Goal: Find specific page/section: Find specific page/section

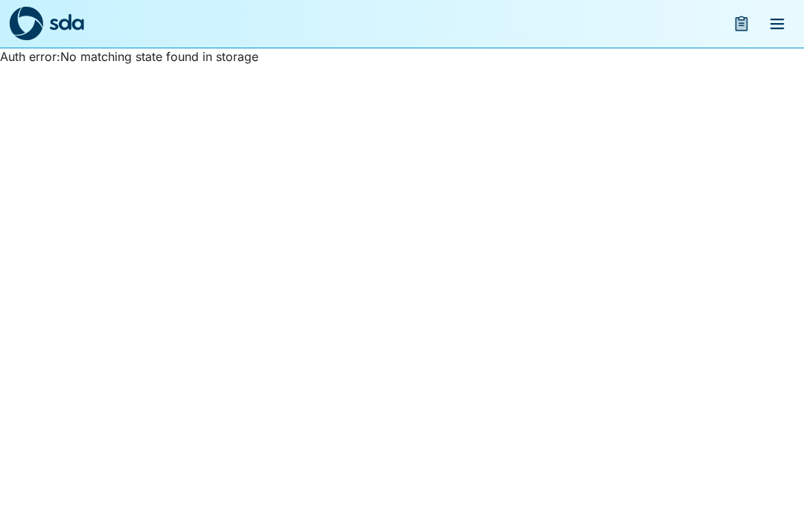
click at [774, 14] on button "menu" at bounding box center [777, 24] width 36 height 36
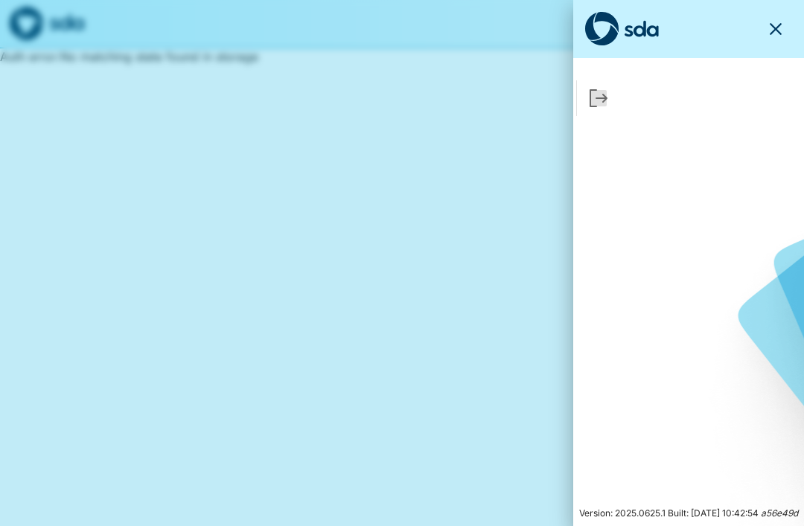
click at [620, 180] on div "Version: 2025.0625.1 Built: [DATE] 10:42:54 a56e49d" at bounding box center [688, 263] width 231 height 526
click at [590, 101] on icon "Sign Out" at bounding box center [598, 98] width 16 height 16
click at [783, 25] on icon "button" at bounding box center [776, 29] width 18 height 18
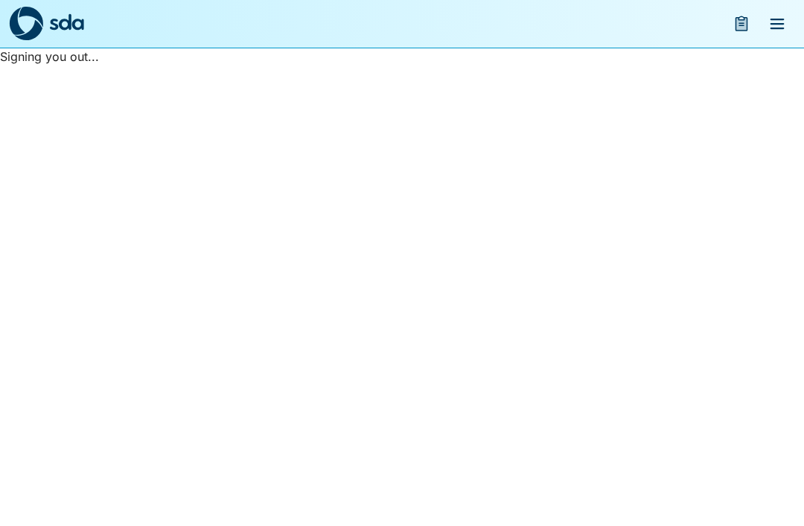
click at [771, 20] on icon "menu" at bounding box center [778, 24] width 14 height 10
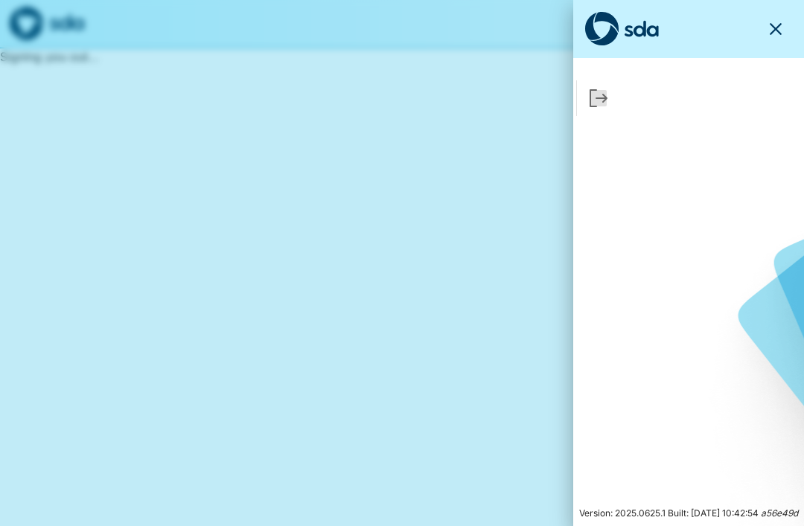
click at [782, 26] on icon "button" at bounding box center [776, 29] width 18 height 18
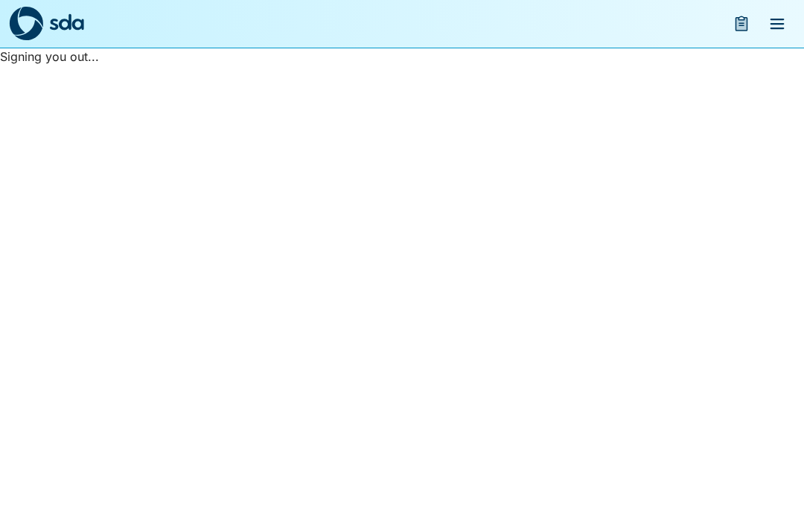
click at [774, 22] on icon "menu" at bounding box center [777, 24] width 18 height 18
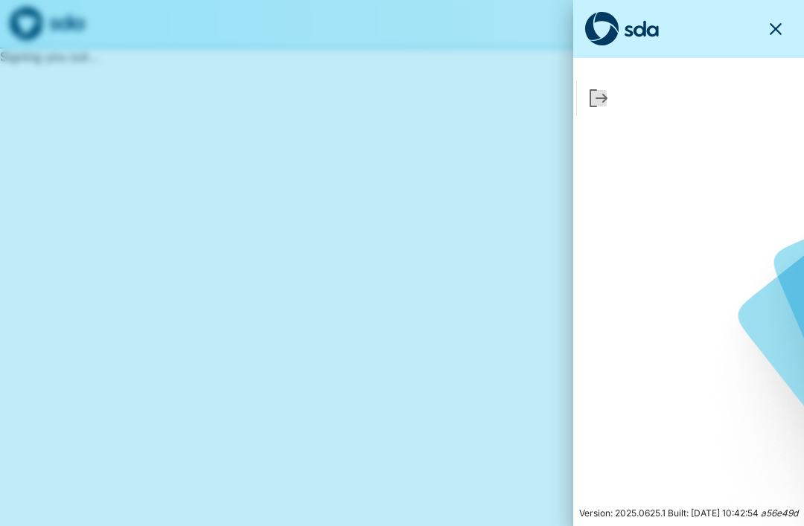
click at [782, 21] on icon "button" at bounding box center [776, 29] width 18 height 18
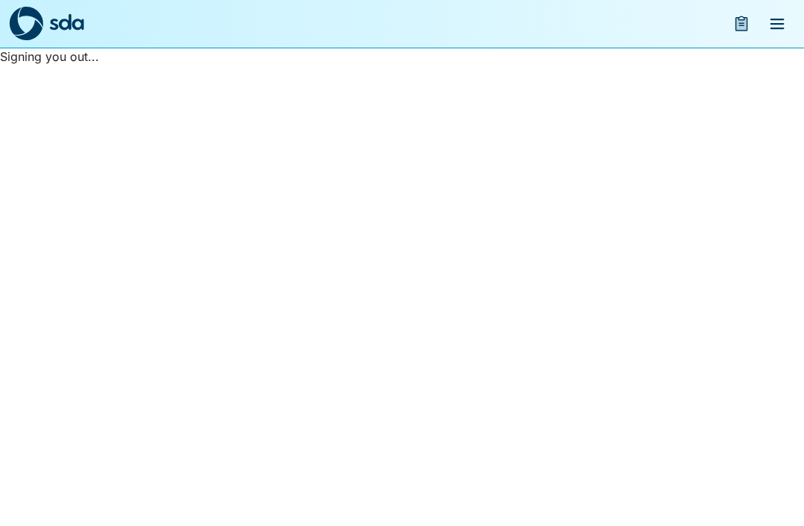
click at [741, 20] on icon "menu" at bounding box center [742, 23] width 13 height 15
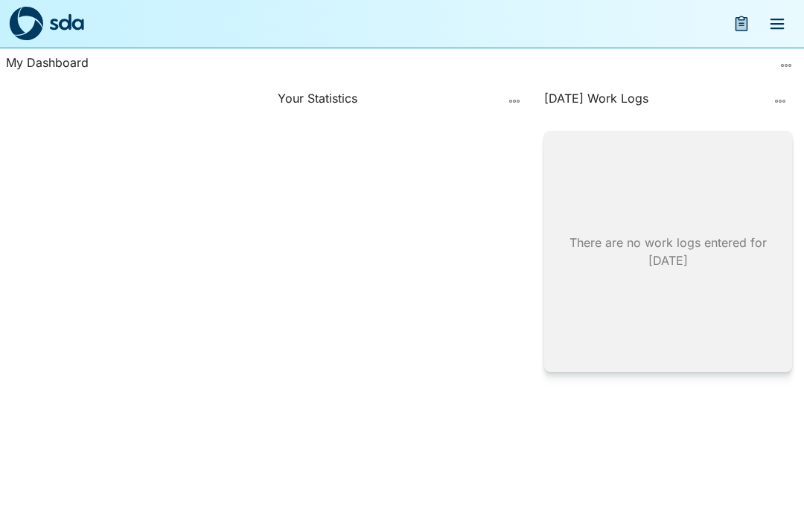
click at [781, 63] on icon "more" at bounding box center [786, 66] width 12 height 12
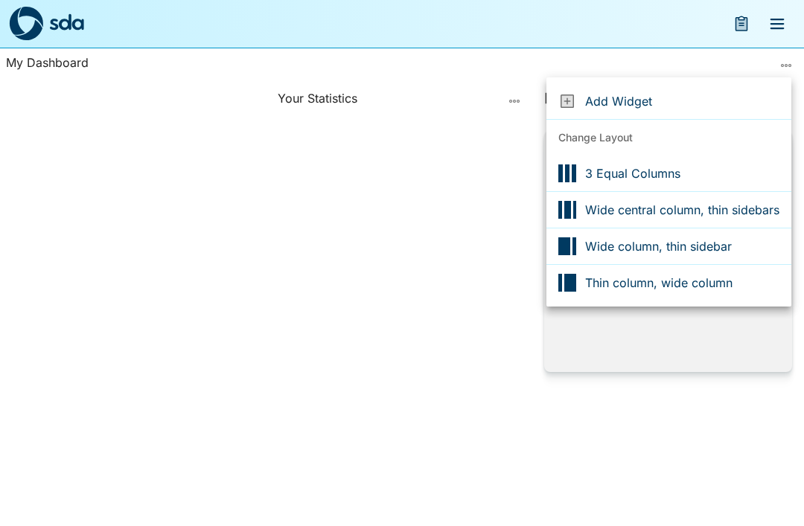
click at [441, 183] on div at bounding box center [402, 263] width 804 height 526
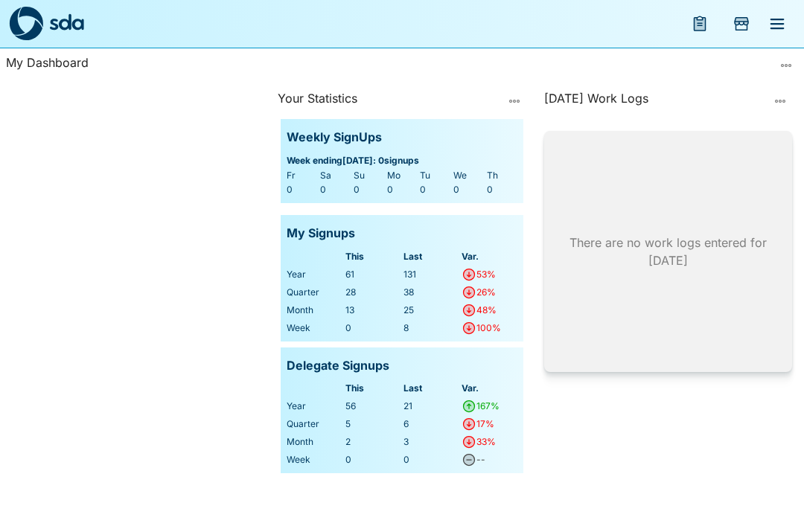
click at [779, 20] on icon "menu" at bounding box center [778, 24] width 14 height 10
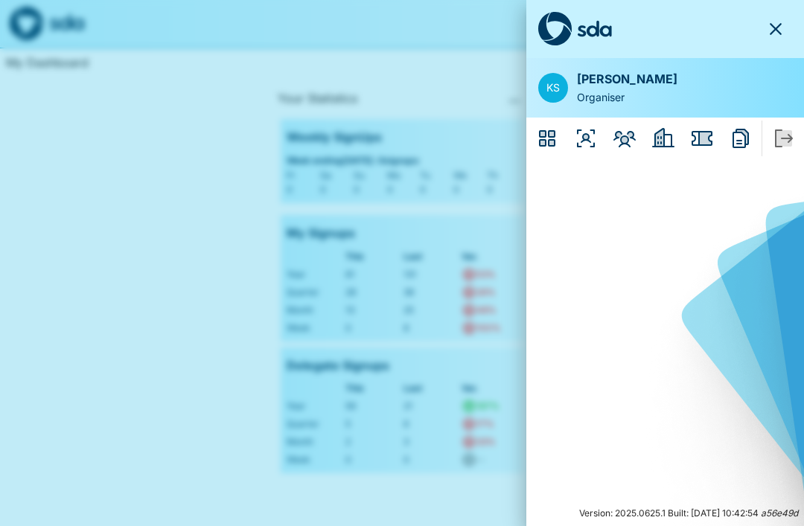
click at [627, 139] on icon "Members" at bounding box center [625, 138] width 18 height 12
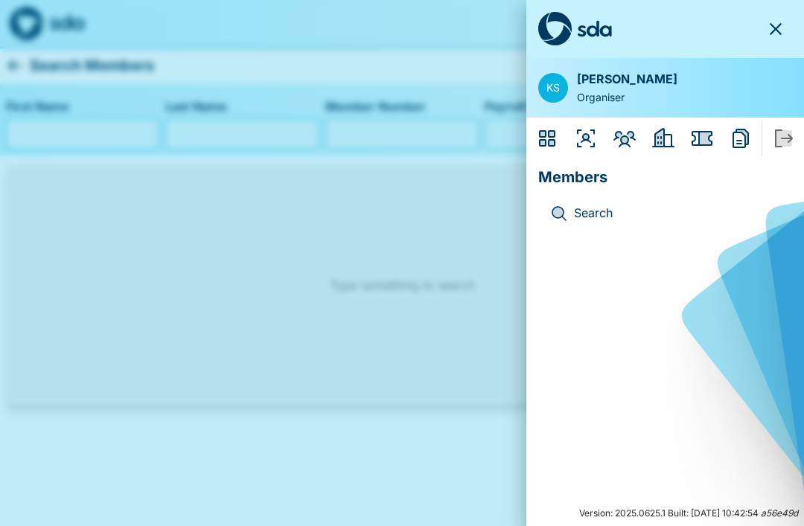
click at [585, 139] on icon "Organisers" at bounding box center [586, 139] width 18 height 18
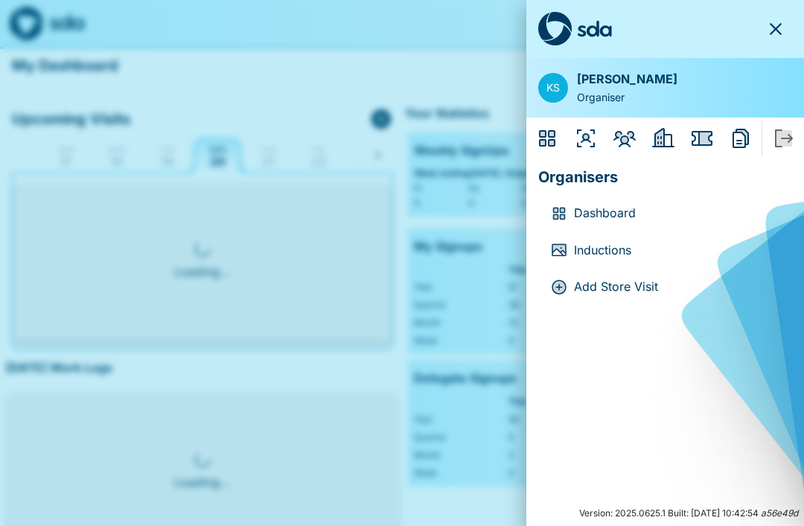
click at [662, 139] on icon "Employers" at bounding box center [659, 138] width 9 height 18
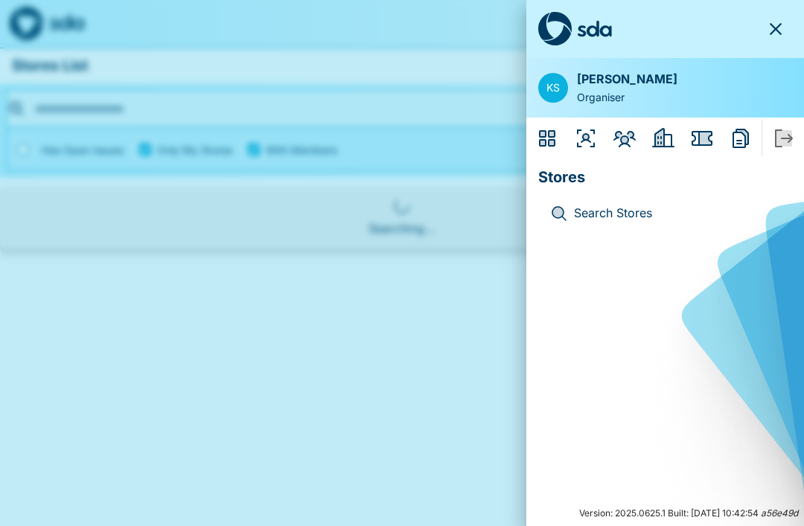
click at [612, 217] on p "Search Stores" at bounding box center [677, 213] width 206 height 19
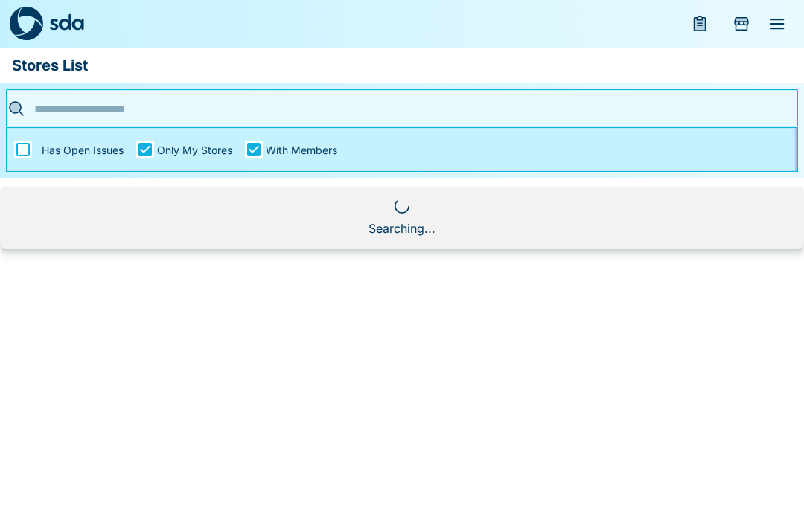
click at [53, 112] on input "text" at bounding box center [397, 109] width 733 height 23
type input "*****"
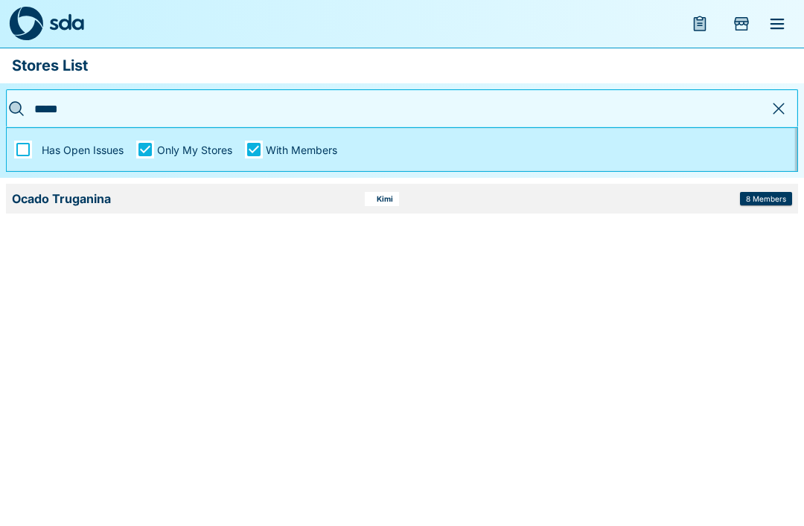
click at [218, 195] on span "Ocado Truganina" at bounding box center [182, 199] width 341 height 18
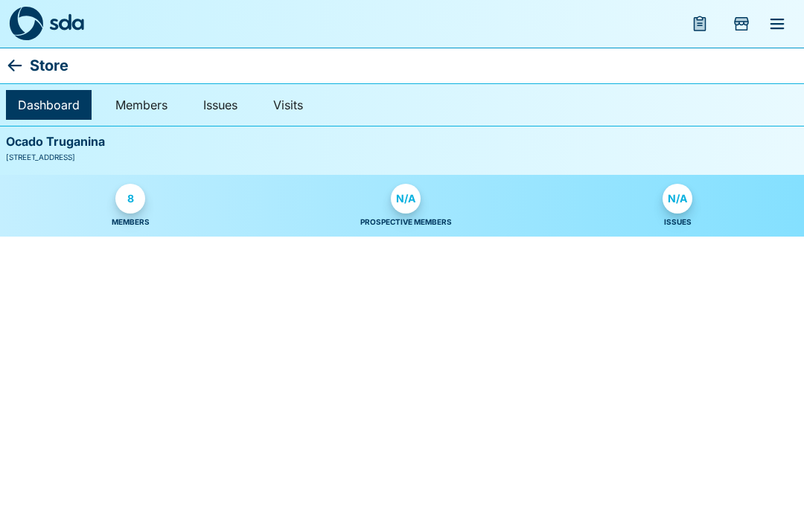
click at [138, 208] on div "8" at bounding box center [130, 199] width 30 height 30
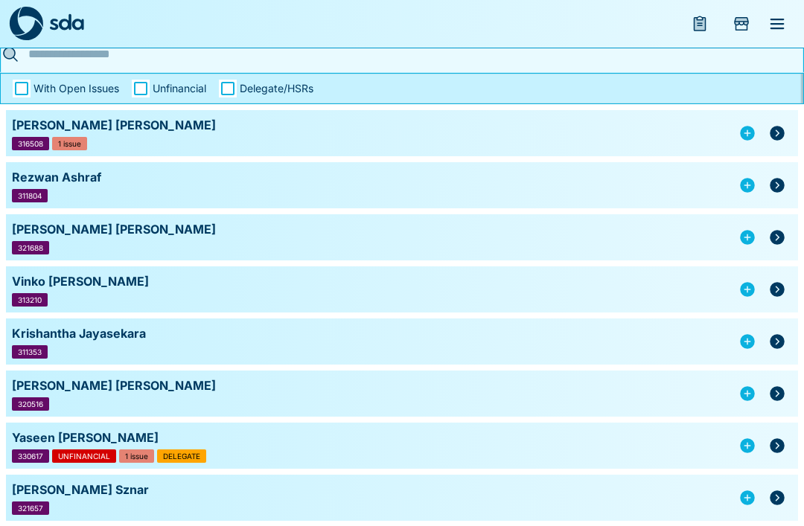
scroll to position [146, 0]
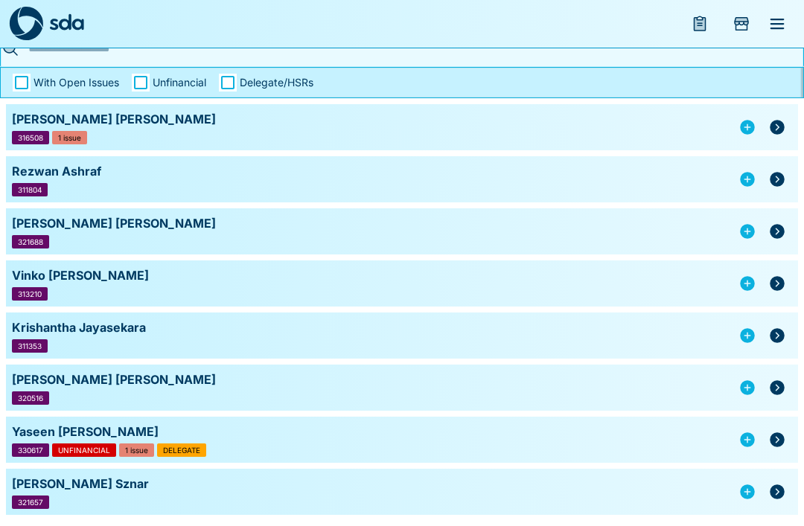
click at [783, 129] on icon "button" at bounding box center [777, 127] width 15 height 15
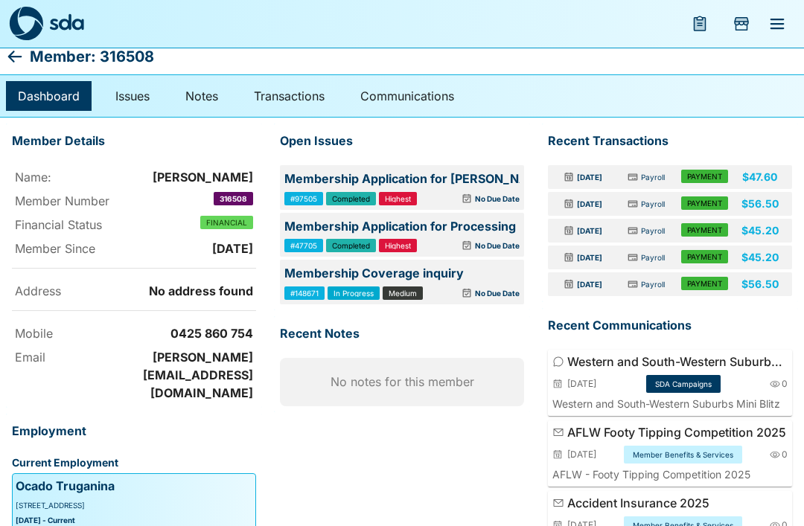
scroll to position [1, 0]
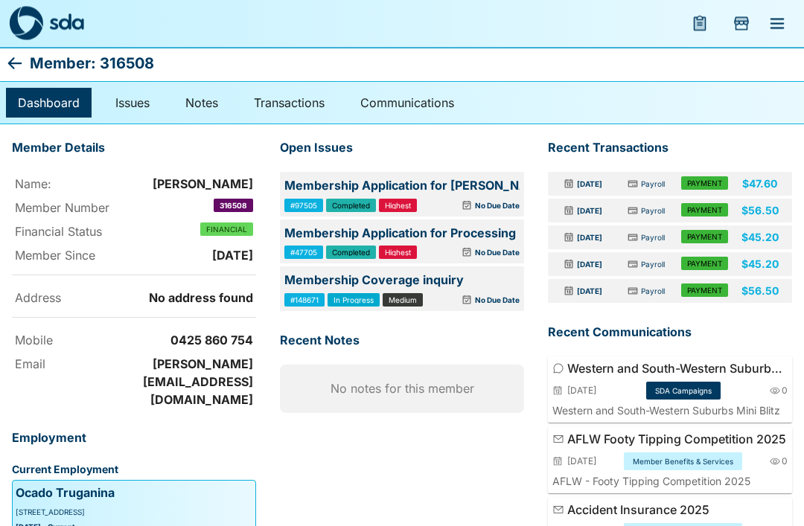
click at [10, 63] on icon at bounding box center [15, 64] width 14 height 12
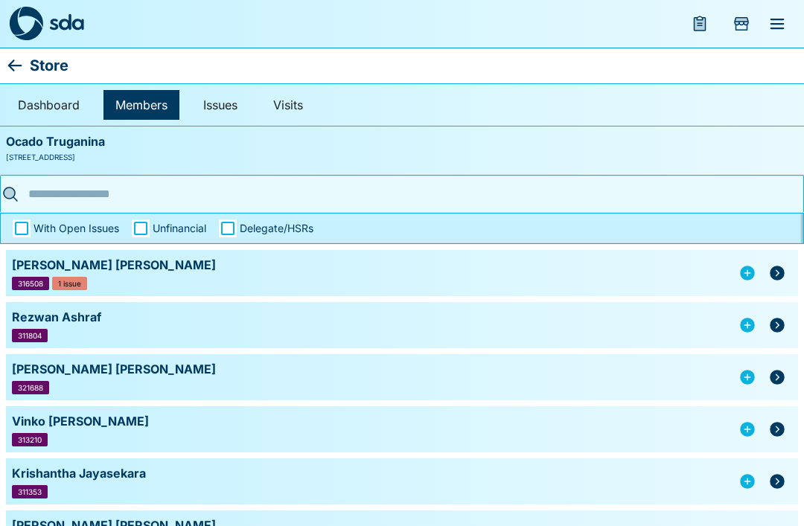
click at [36, 316] on div "Rezwan Ashraf" at bounding box center [372, 317] width 721 height 18
click at [28, 320] on div "Rezwan Ashraf" at bounding box center [372, 317] width 721 height 18
click at [86, 325] on div "Rezwan Ashraf" at bounding box center [372, 317] width 721 height 18
click at [78, 282] on span "1 issue" at bounding box center [69, 283] width 23 height 7
click at [784, 283] on button "button" at bounding box center [777, 273] width 30 height 30
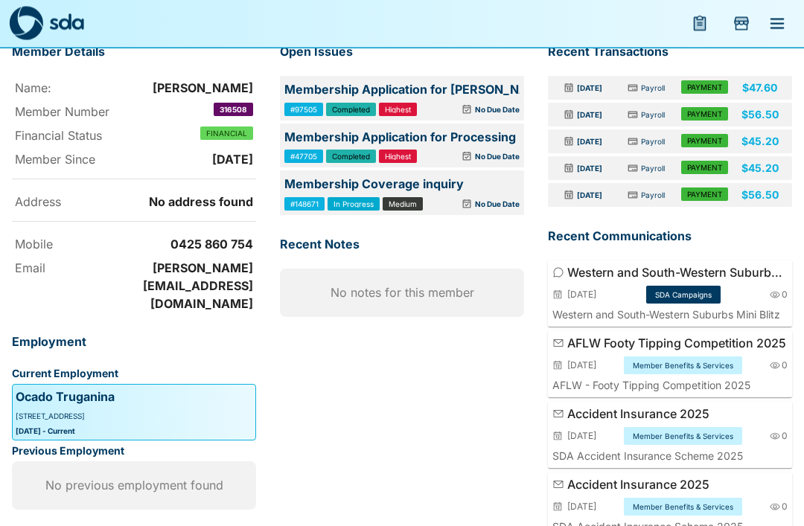
scroll to position [150, 0]
